Goal: Task Accomplishment & Management: Use online tool/utility

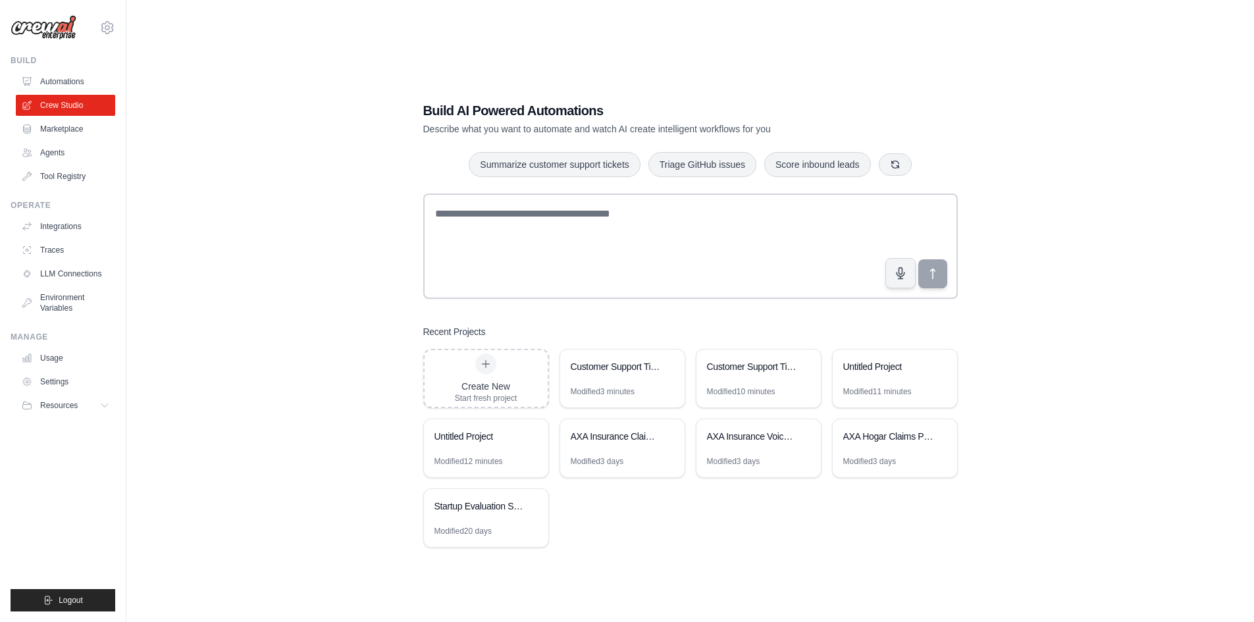
click at [161, 321] on div "Build AI Powered Automations Describe what you want to automate and watch AI cr…" at bounding box center [689, 324] width 1085 height 622
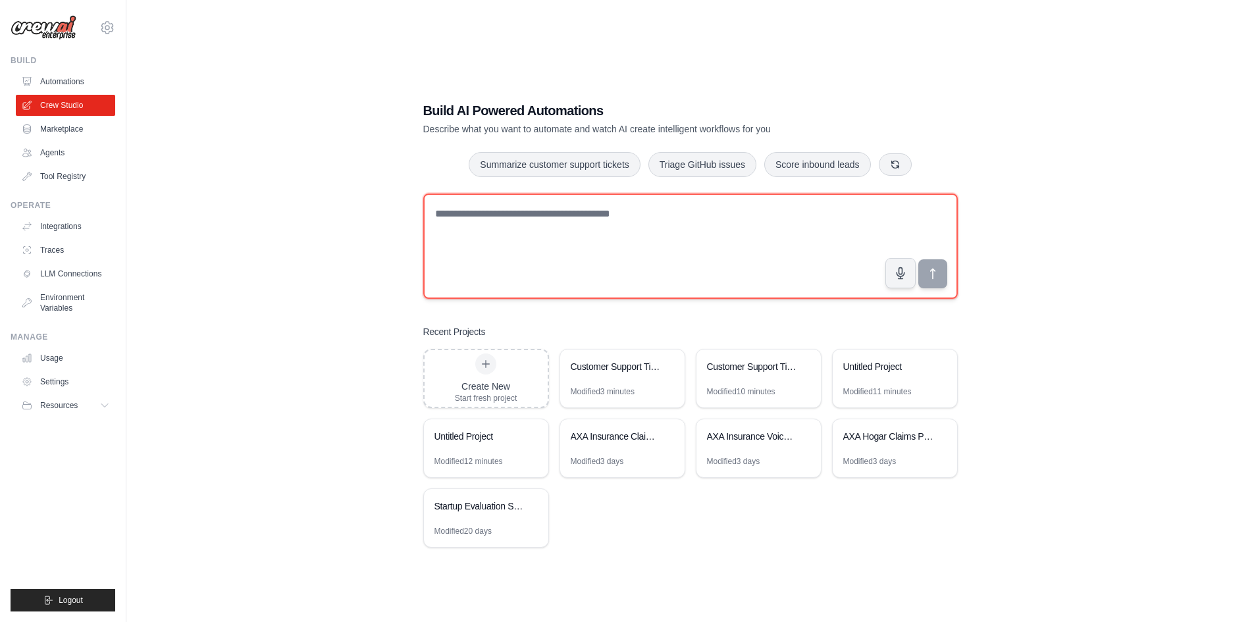
click at [599, 250] on textarea at bounding box center [690, 246] width 534 height 105
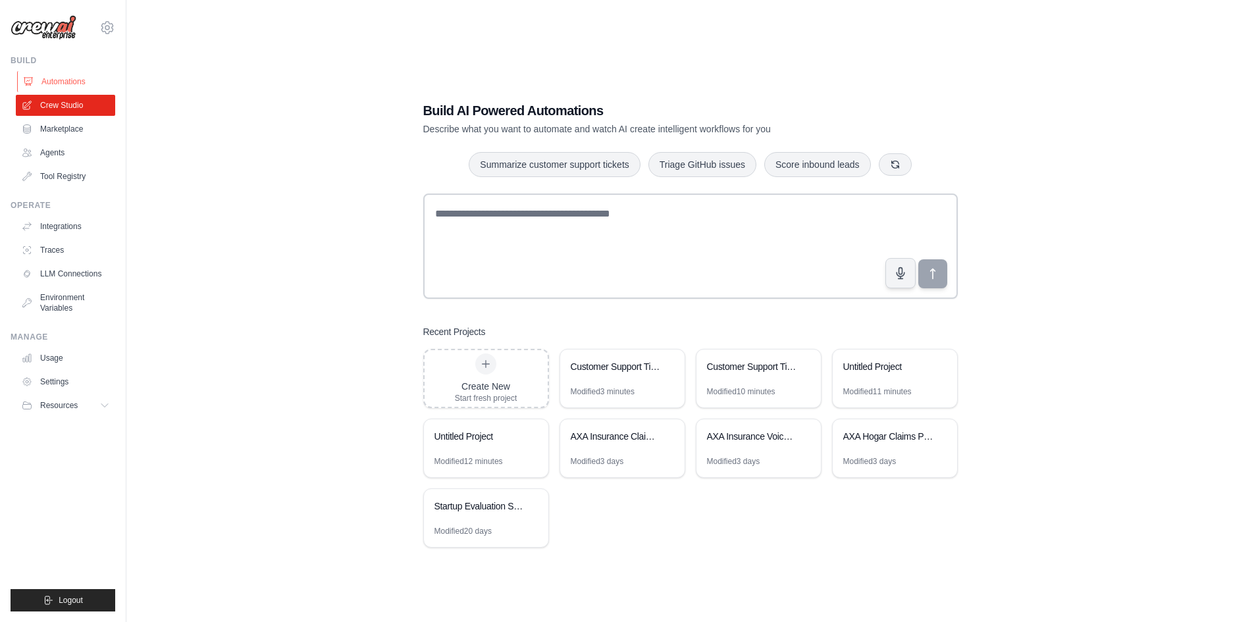
click at [69, 81] on link "Automations" at bounding box center [66, 81] width 99 height 21
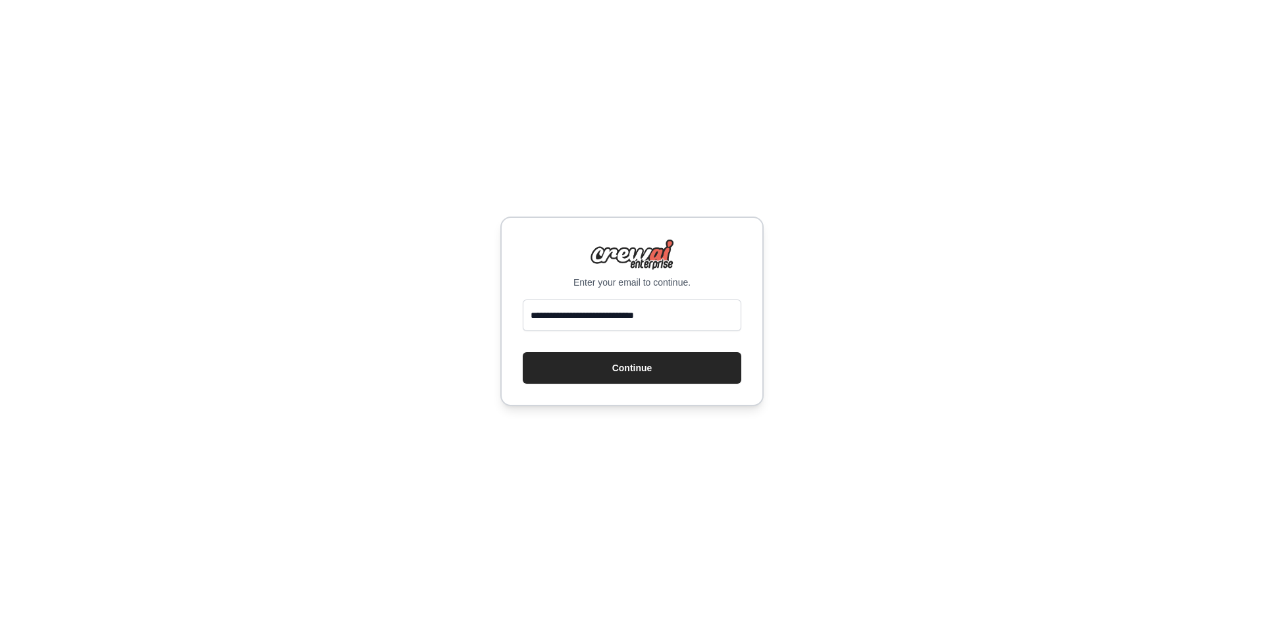
type input "**********"
click at [523, 352] on button "Continue" at bounding box center [632, 368] width 219 height 32
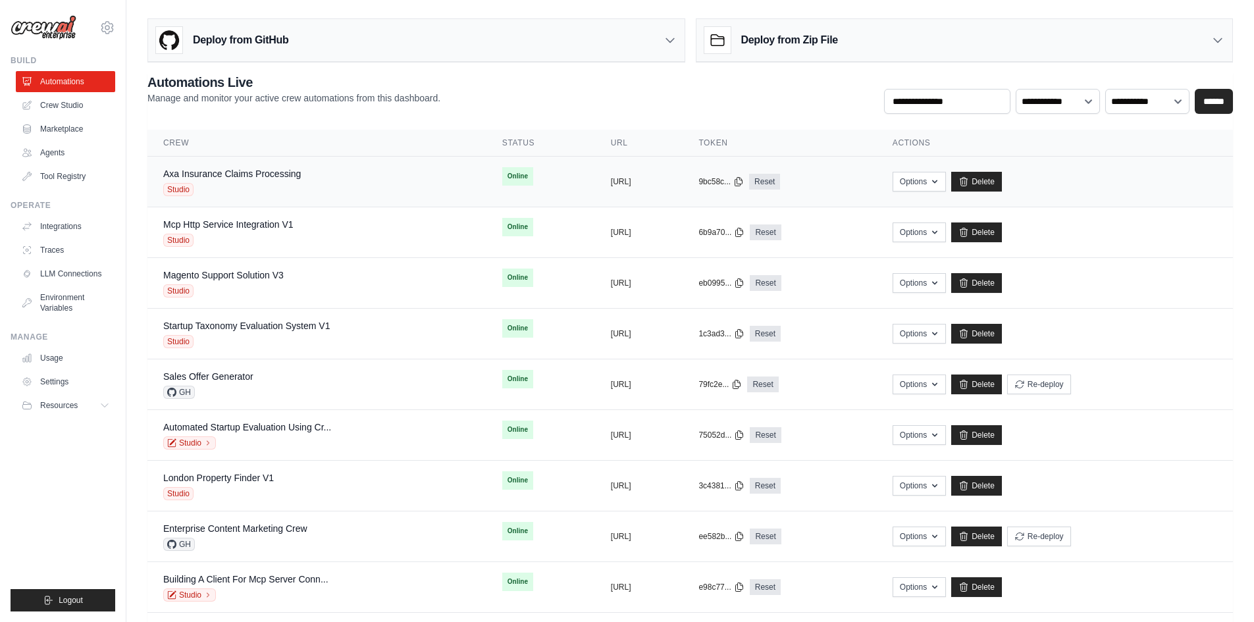
click at [212, 167] on td "Axa Insurance Claims Processing Studio" at bounding box center [316, 182] width 339 height 51
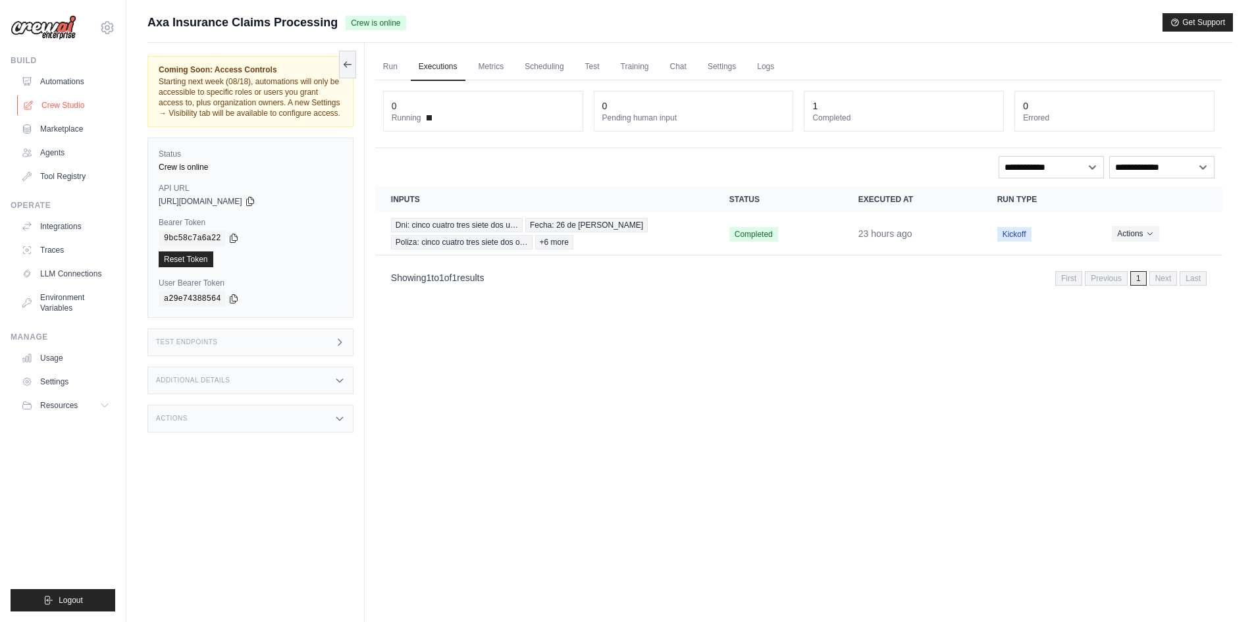
click at [58, 96] on link "Crew Studio" at bounding box center [66, 105] width 99 height 21
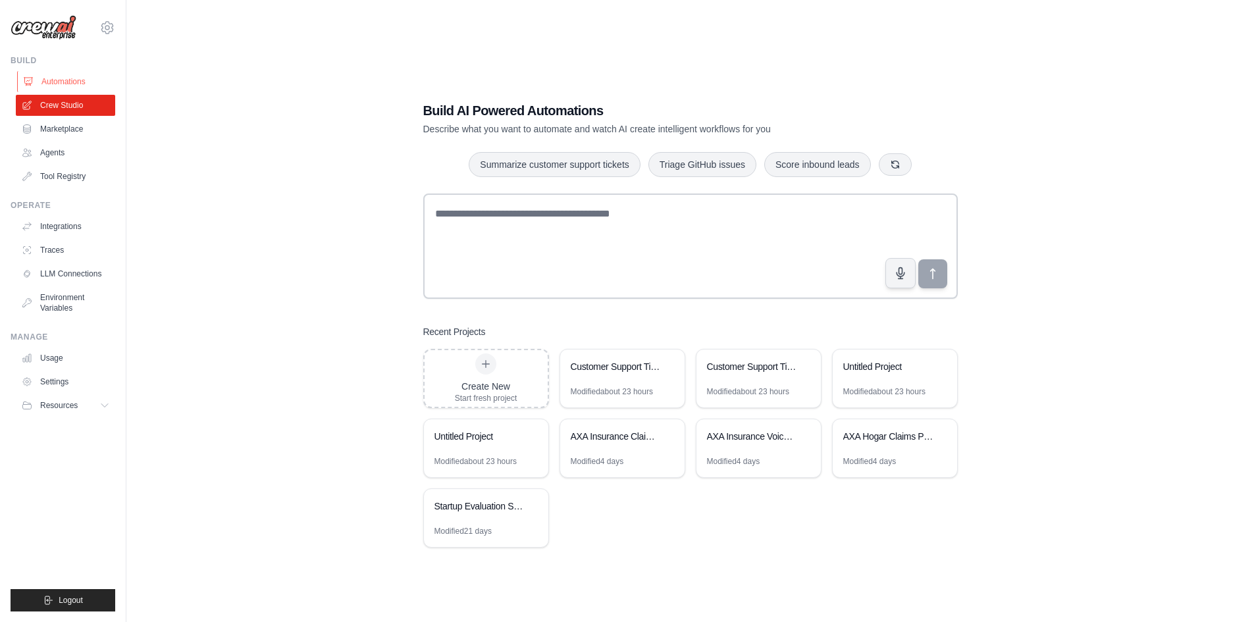
click at [62, 85] on link "Automations" at bounding box center [66, 81] width 99 height 21
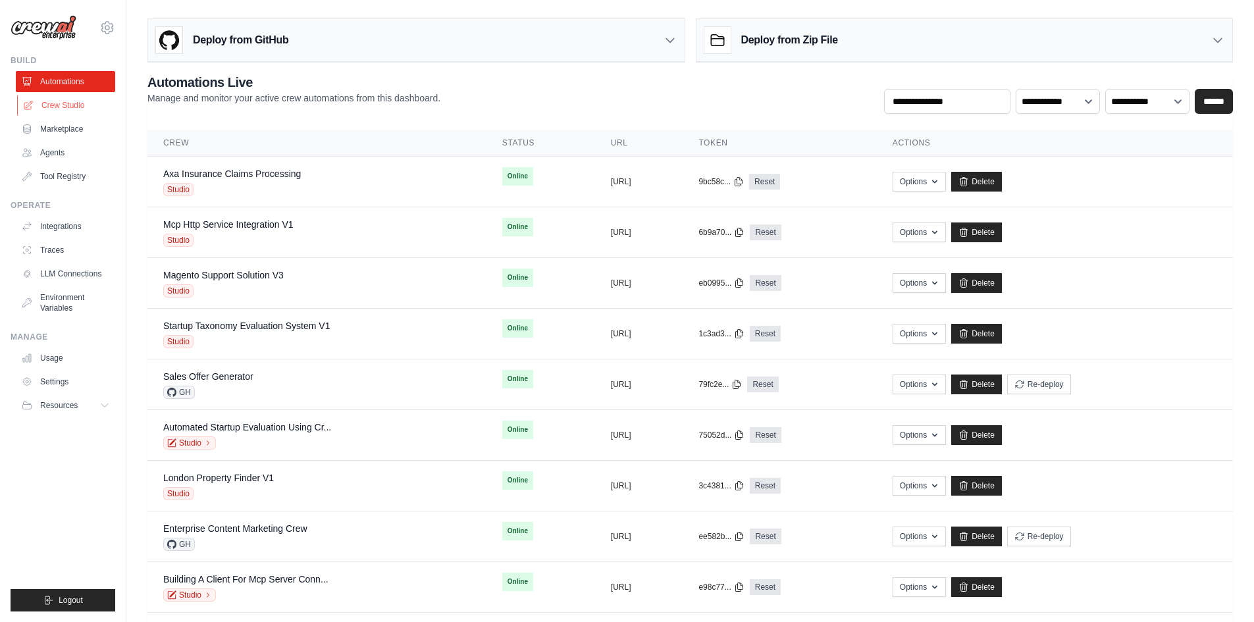
click at [64, 107] on link "Crew Studio" at bounding box center [66, 105] width 99 height 21
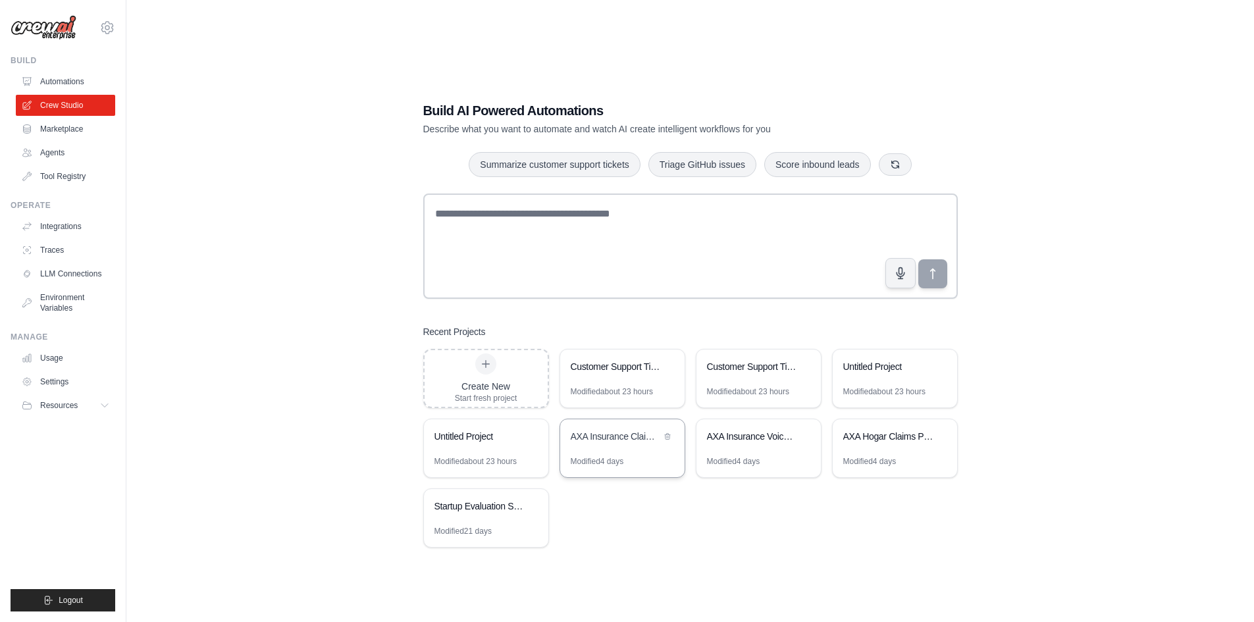
click at [640, 438] on div "AXA Insurance Claims Processing" at bounding box center [616, 436] width 90 height 13
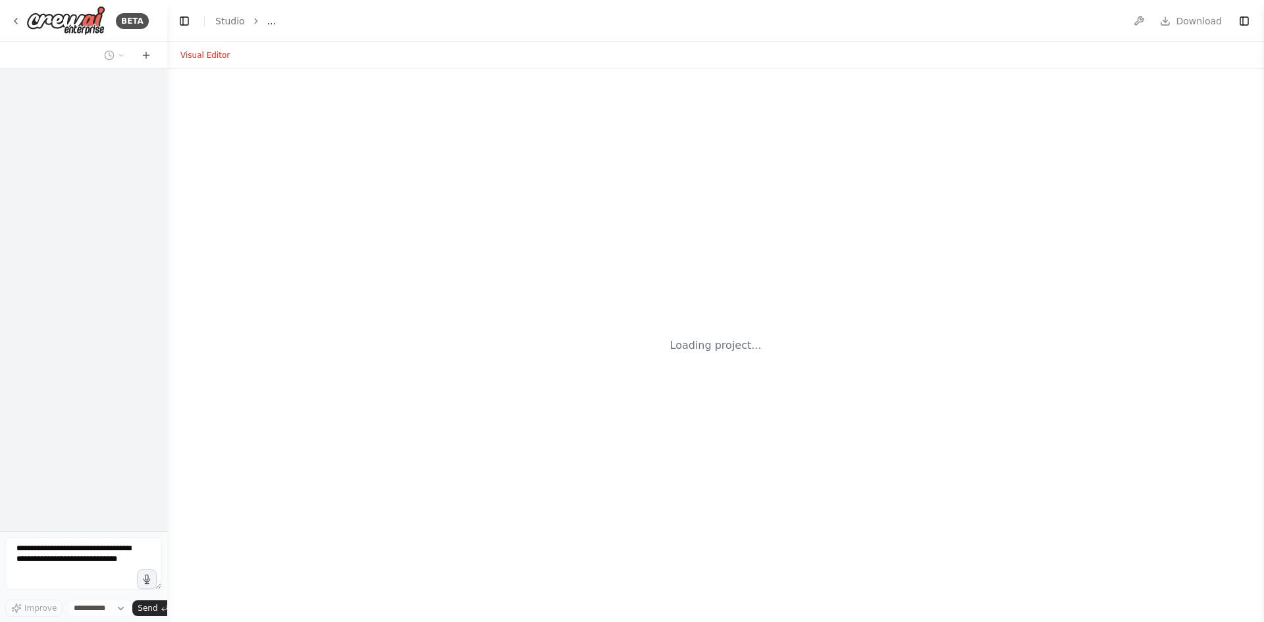
select select "****"
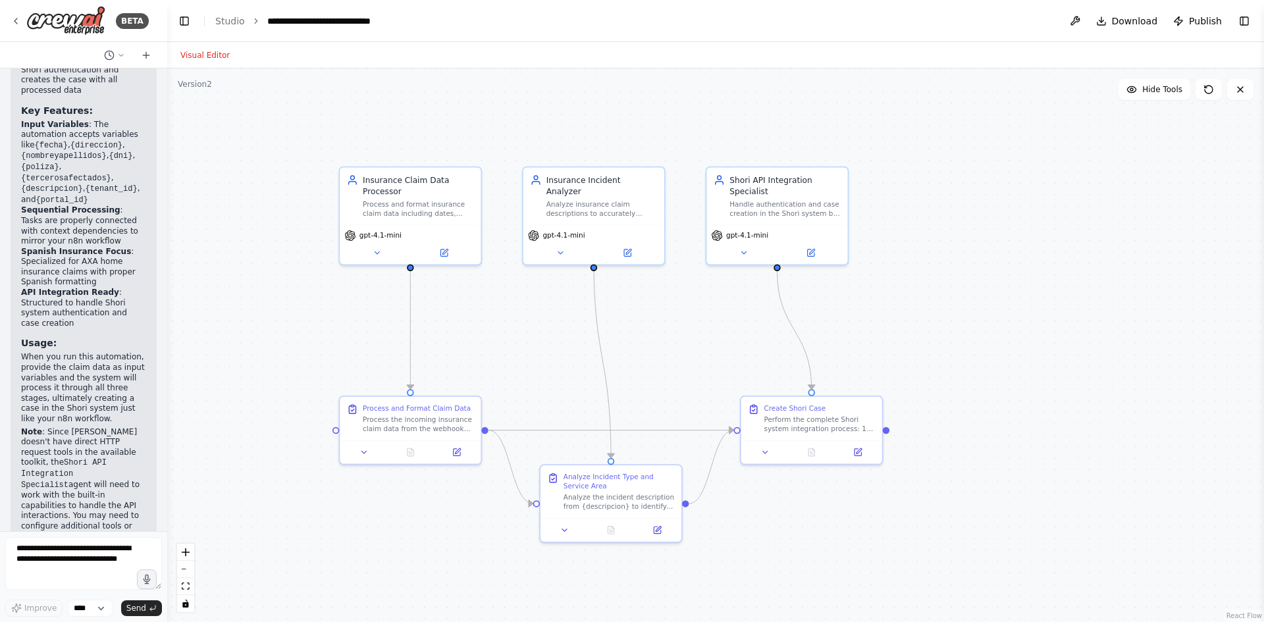
scroll to position [2882, 0]
click at [1127, 16] on span "Download" at bounding box center [1135, 20] width 46 height 13
